Goal: Task Accomplishment & Management: Complete application form

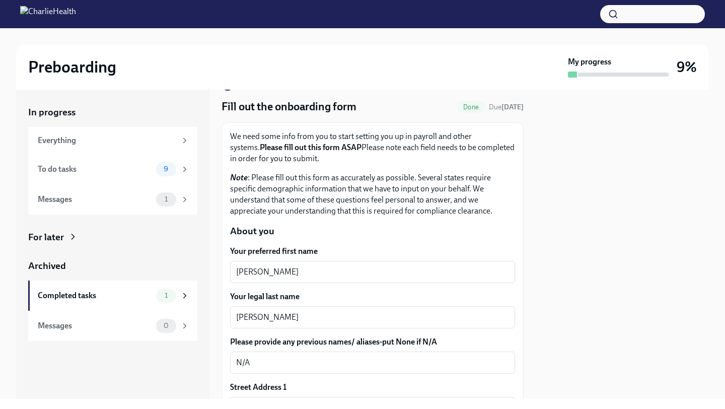
scroll to position [35, 0]
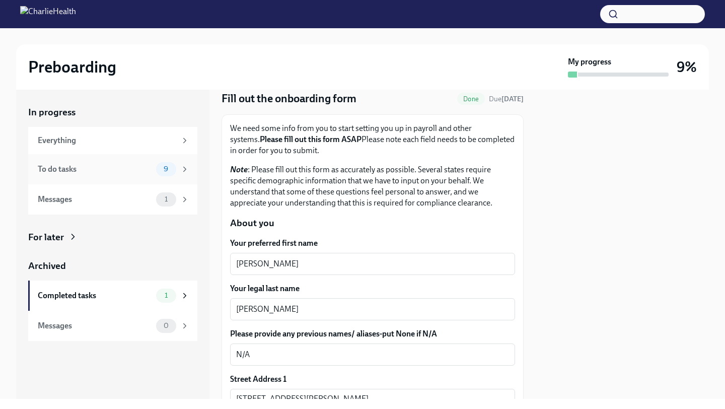
click at [182, 175] on div "9" at bounding box center [172, 169] width 33 height 14
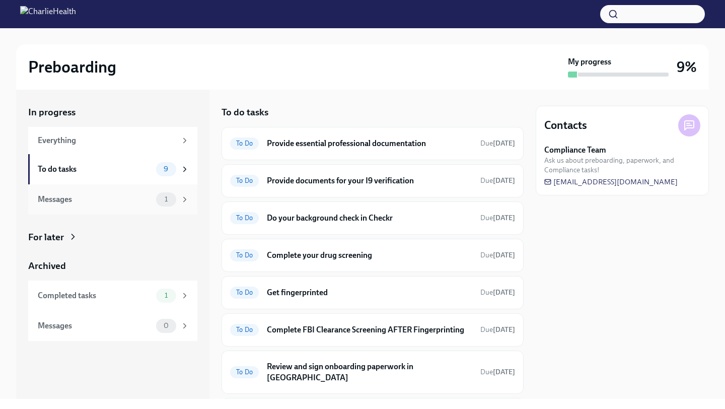
click at [179, 206] on div "1" at bounding box center [172, 199] width 33 height 14
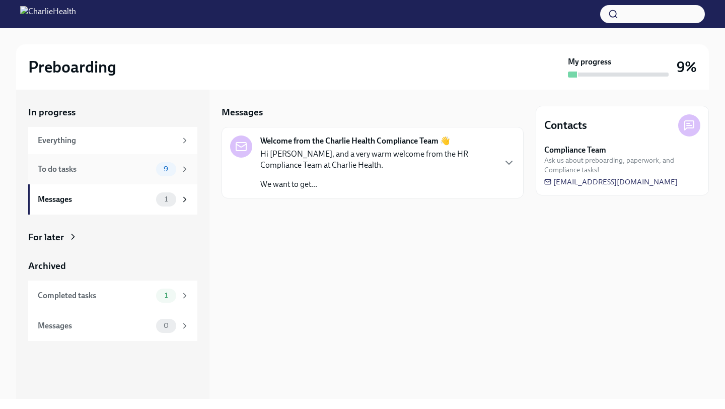
click at [141, 160] on div "To do tasks 9" at bounding box center [112, 169] width 169 height 30
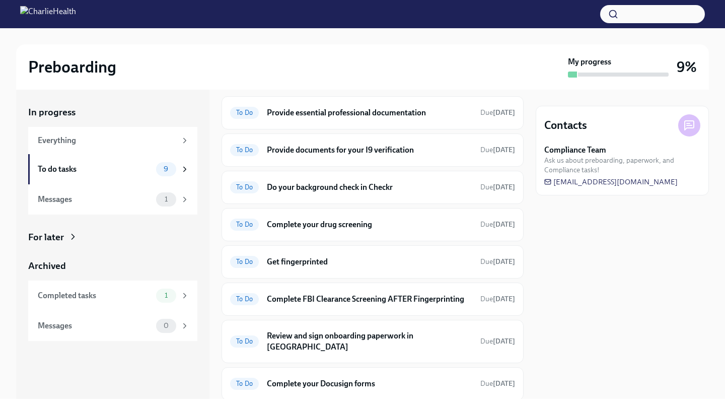
scroll to position [103, 0]
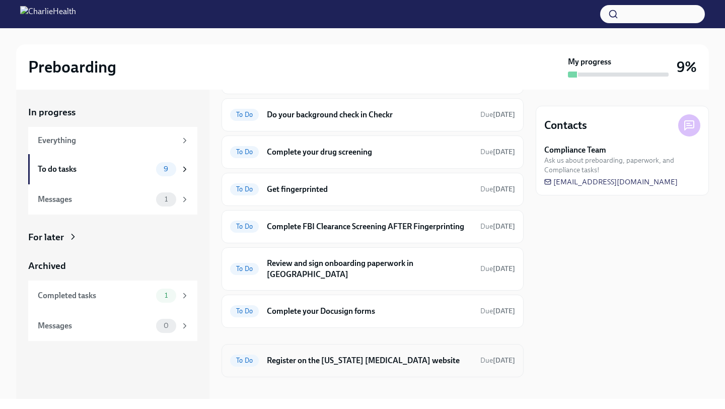
click at [354, 357] on div "To Do Register on the [US_STATE] [MEDICAL_DATA] website Due [DATE]" at bounding box center [372, 360] width 285 height 16
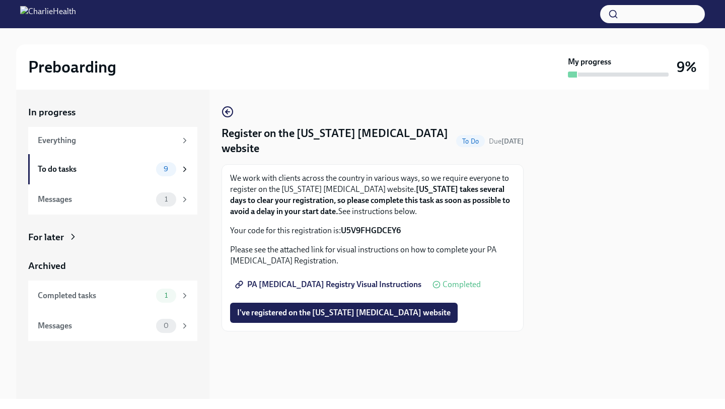
click at [360, 286] on span "PA [MEDICAL_DATA] Registry Visual Instructions" at bounding box center [329, 284] width 184 height 10
drag, startPoint x: 341, startPoint y: 229, endPoint x: 432, endPoint y: 228, distance: 91.6
click at [432, 228] on p "Your code for this registration is: U5V9FHGDCEY6" at bounding box center [372, 230] width 285 height 11
copy strong "U5V9FHGDCEY6"
click at [335, 305] on button "I've registered on the [US_STATE] [MEDICAL_DATA] website" at bounding box center [344, 313] width 228 height 20
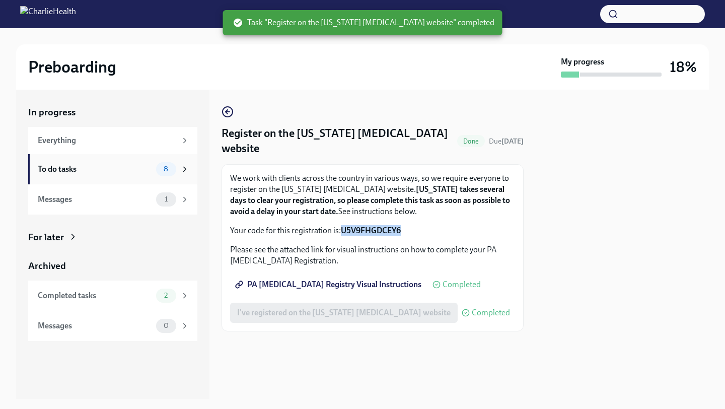
click at [89, 173] on div "To do tasks" at bounding box center [95, 169] width 114 height 11
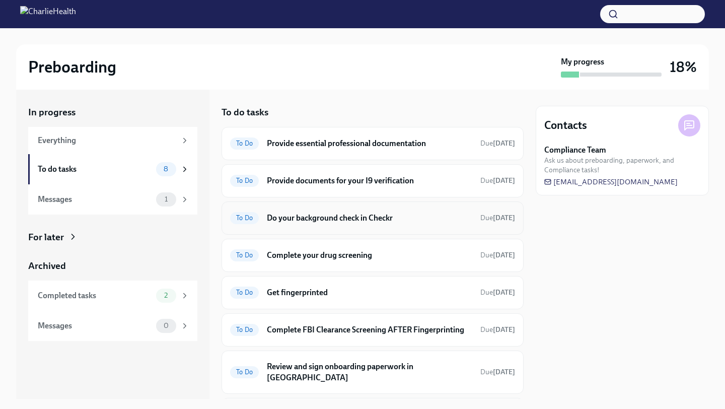
click at [354, 222] on h6 "Do your background check in Checkr" at bounding box center [369, 217] width 205 height 11
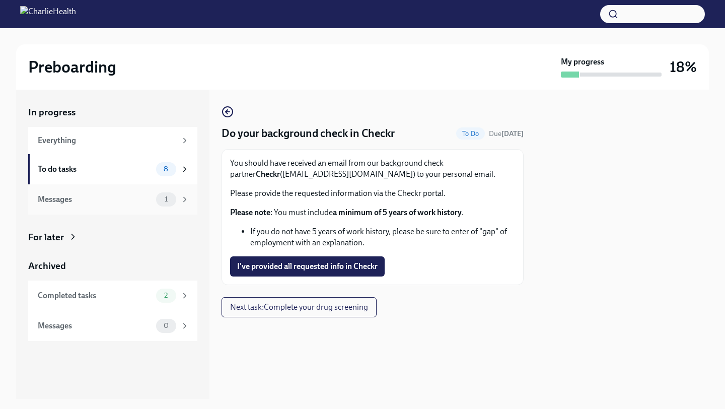
click at [116, 202] on div "Messages" at bounding box center [95, 199] width 114 height 11
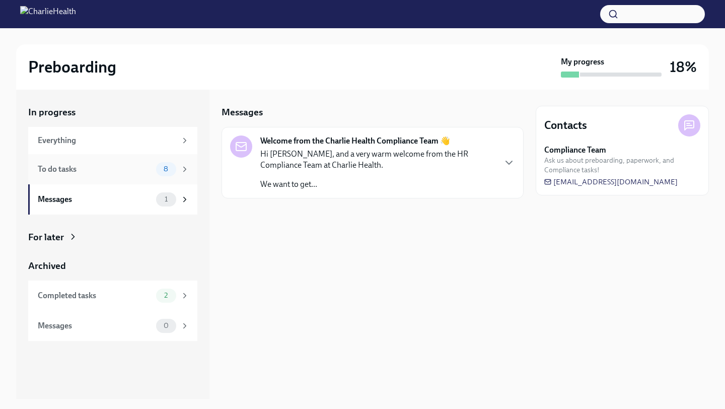
click at [133, 174] on div "To do tasks 8" at bounding box center [114, 169] width 152 height 14
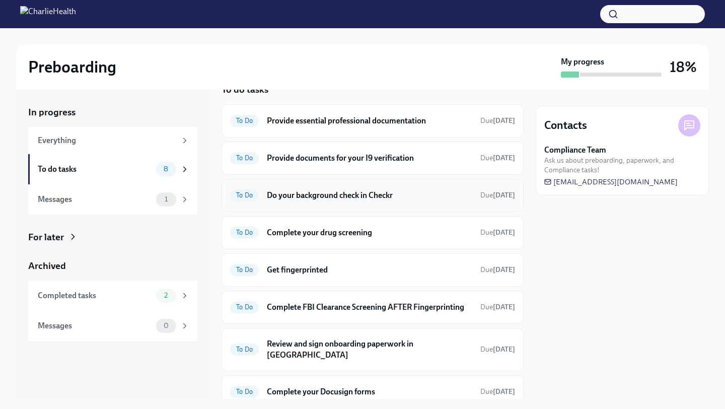
scroll to position [12, 0]
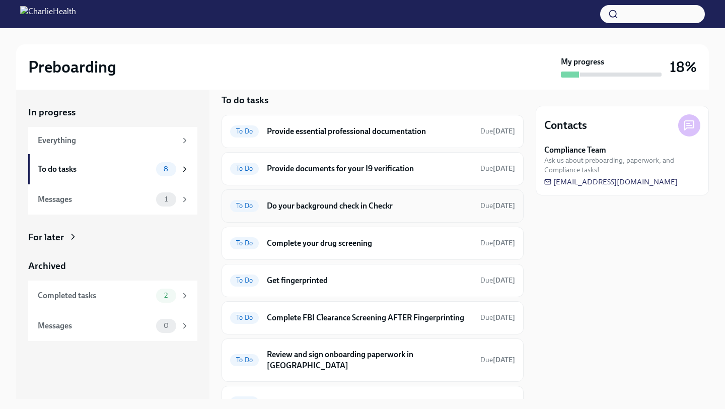
click at [339, 200] on h6 "Do your background check in Checkr" at bounding box center [369, 205] width 205 height 11
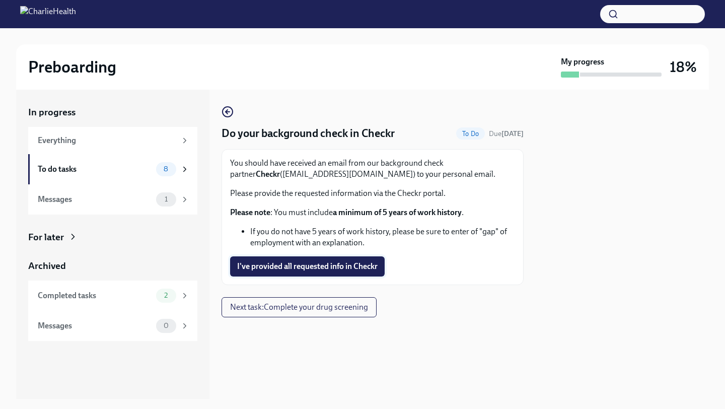
click at [342, 267] on span "I've provided all requested info in Checkr" at bounding box center [307, 266] width 140 height 10
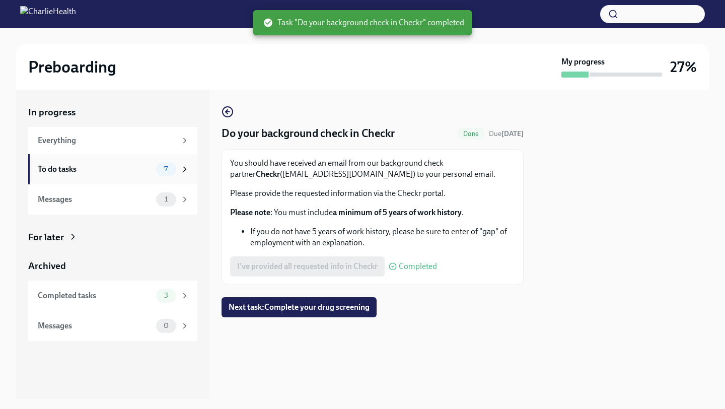
click at [145, 164] on div "To do tasks" at bounding box center [95, 169] width 114 height 11
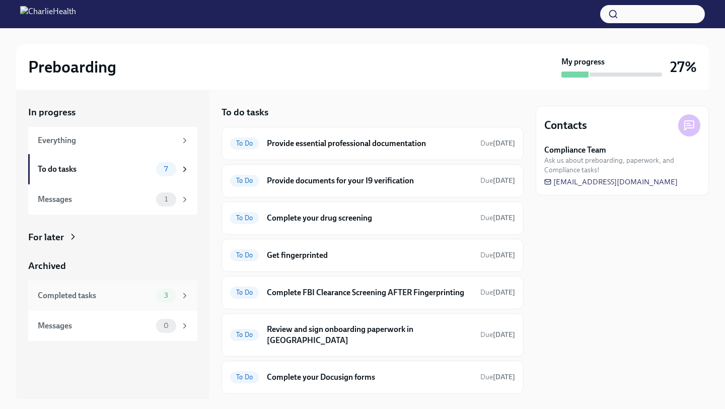
click at [141, 299] on div "Completed tasks" at bounding box center [95, 295] width 114 height 11
